Goal: Task Accomplishment & Management: Use online tool/utility

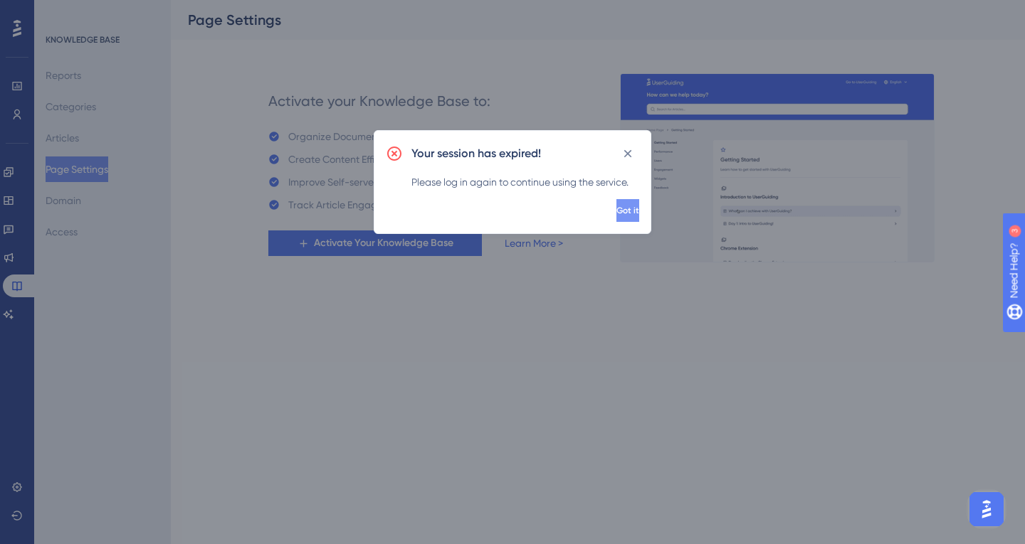
click at [616, 202] on button "Got it" at bounding box center [627, 210] width 23 height 23
